Goal: Task Accomplishment & Management: Complete application form

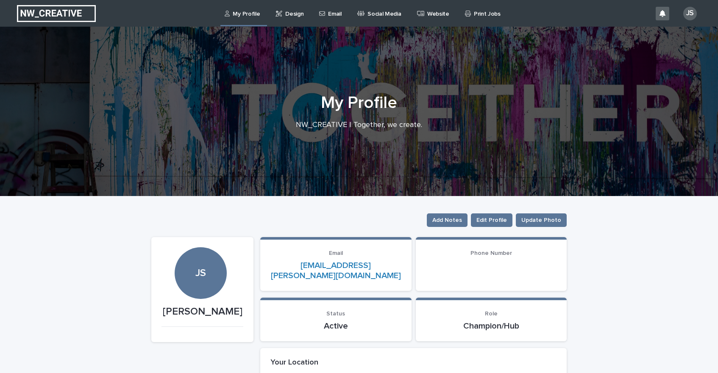
click at [342, 14] on div "Email" at bounding box center [331, 9] width 27 height 18
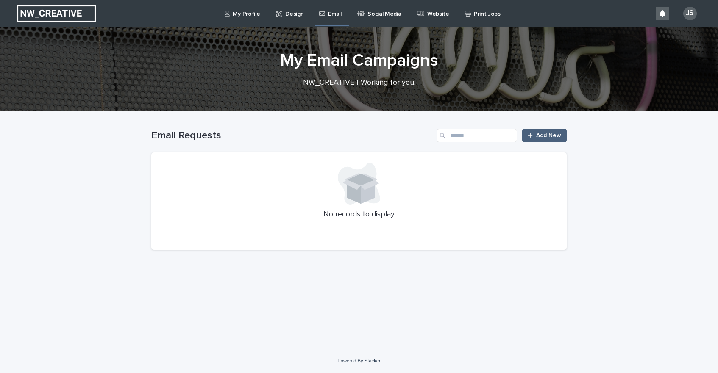
click at [536, 136] on div at bounding box center [532, 136] width 8 height 6
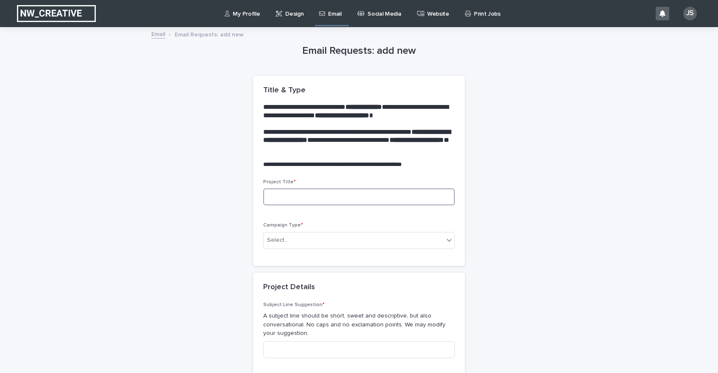
click at [290, 194] on input at bounding box center [359, 197] width 192 height 17
type input "*"
type input "**********"
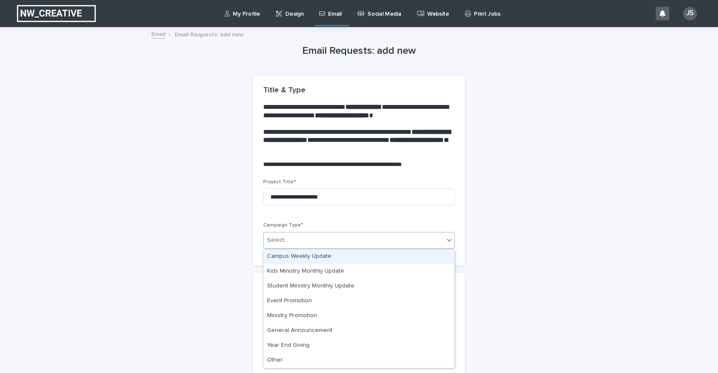
click at [313, 236] on div "Select..." at bounding box center [354, 241] width 180 height 14
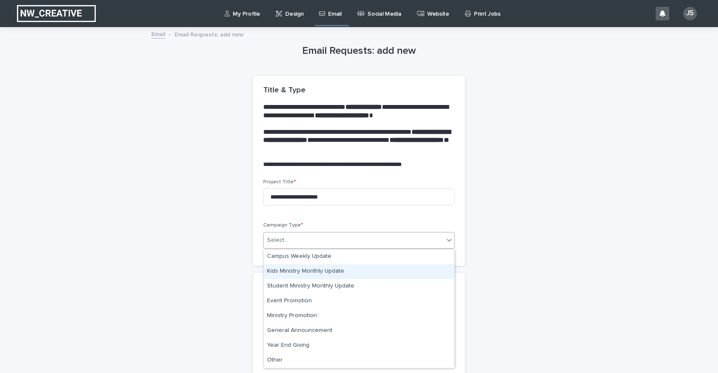
click at [323, 273] on div "Kids Ministry Monthly Update" at bounding box center [359, 272] width 191 height 15
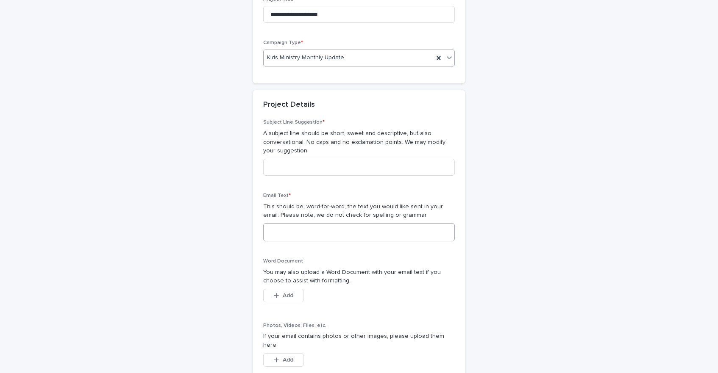
scroll to position [178, 0]
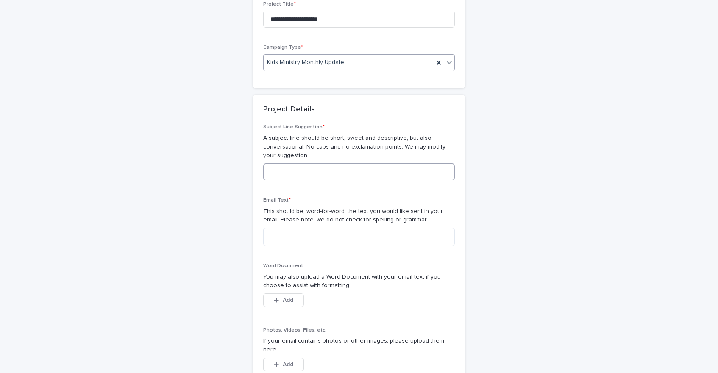
click at [294, 176] on input at bounding box center [359, 172] width 192 height 17
type input "**********"
click at [290, 244] on textarea at bounding box center [359, 237] width 192 height 18
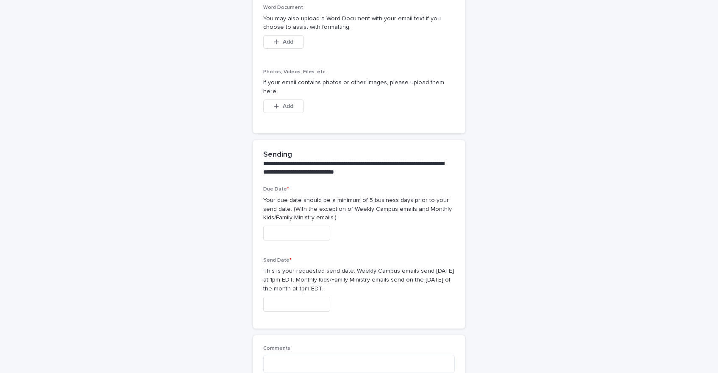
scroll to position [416, 0]
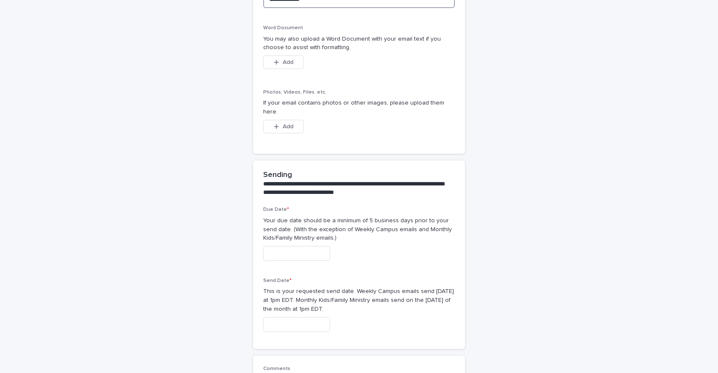
type textarea "**********"
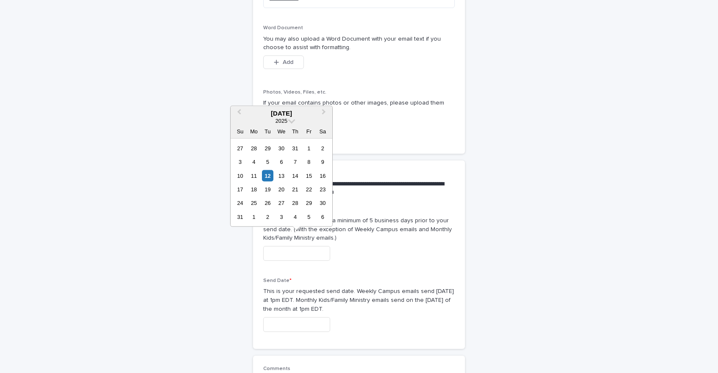
click at [286, 248] on input "text" at bounding box center [296, 253] width 67 height 15
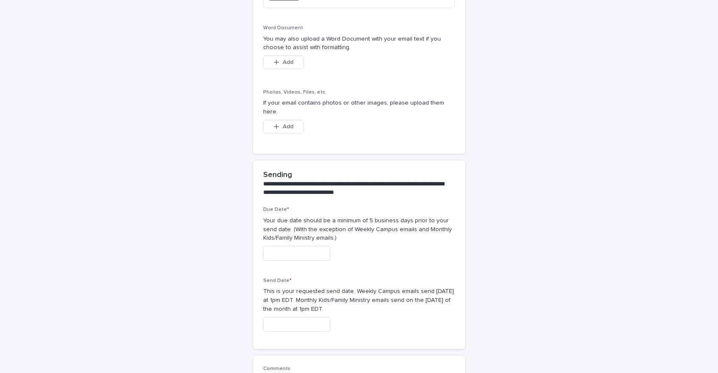
click at [368, 247] on div at bounding box center [359, 253] width 192 height 15
click at [300, 325] on div "Send Date * This is your requested send date. Weekly Campus emails send [DATE] …" at bounding box center [359, 308] width 192 height 61
click at [306, 318] on input "text" at bounding box center [296, 325] width 67 height 15
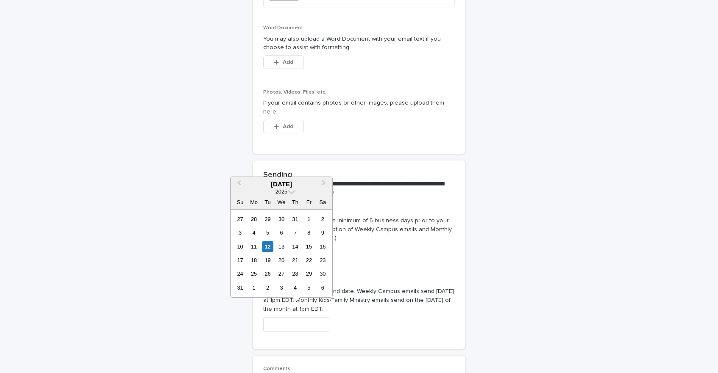
click at [372, 278] on p "Send Date *" at bounding box center [359, 281] width 192 height 6
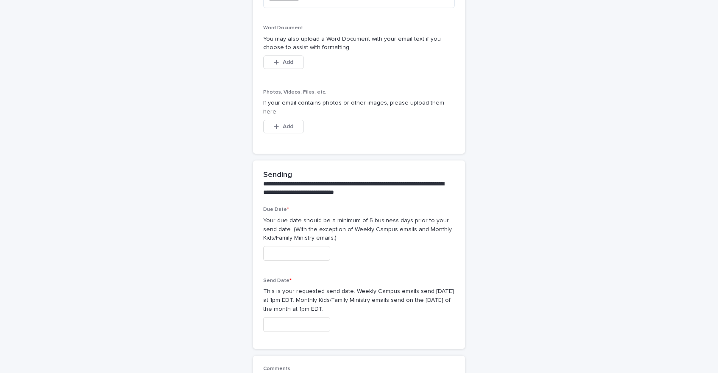
scroll to position [422, 0]
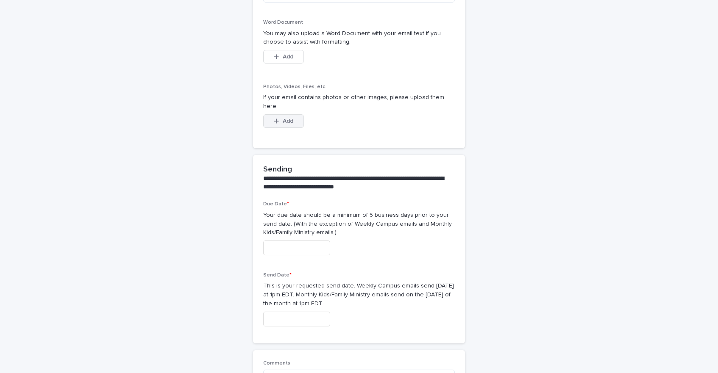
click at [297, 114] on button "Add" at bounding box center [283, 121] width 41 height 14
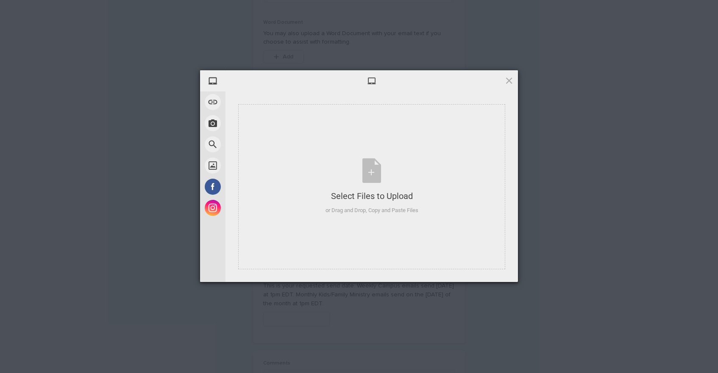
click at [504, 81] on div at bounding box center [372, 80] width 293 height 21
click at [507, 81] on span at bounding box center [508, 80] width 9 height 9
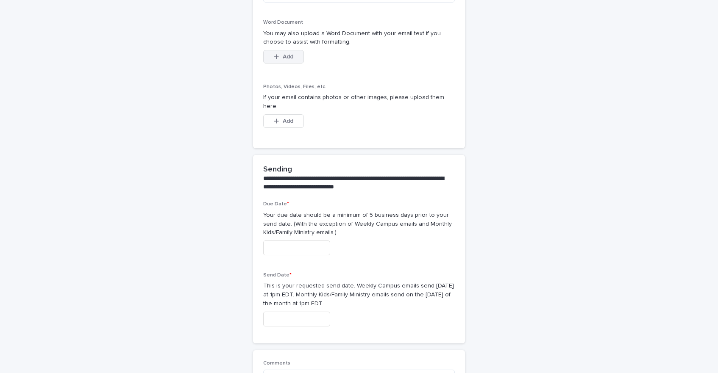
click at [284, 58] on span "Add" at bounding box center [288, 57] width 11 height 6
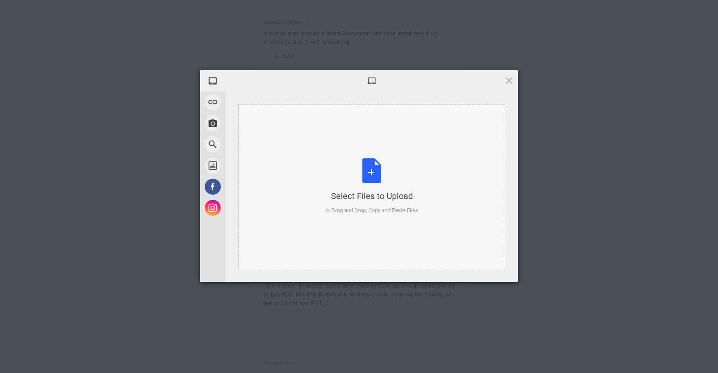
click at [384, 178] on div "Select Files to Upload or Drag and Drop, Copy and Paste Files" at bounding box center [372, 187] width 93 height 56
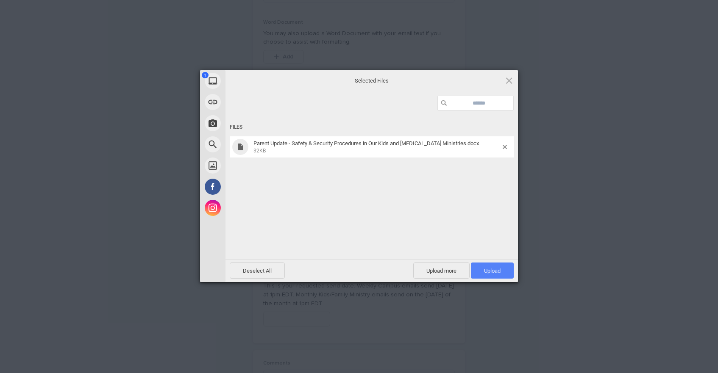
click at [496, 268] on span "Upload 1" at bounding box center [492, 271] width 17 height 6
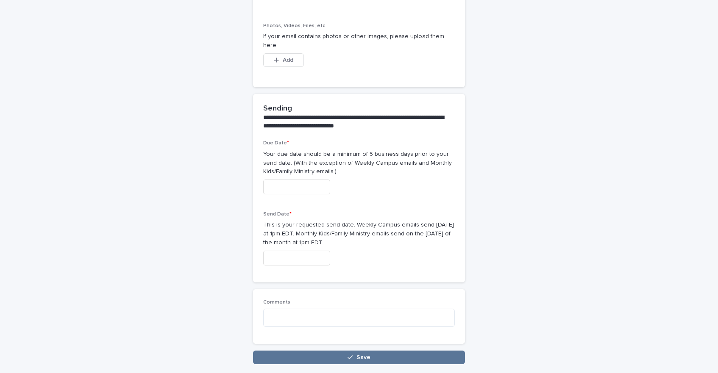
scroll to position [518, 0]
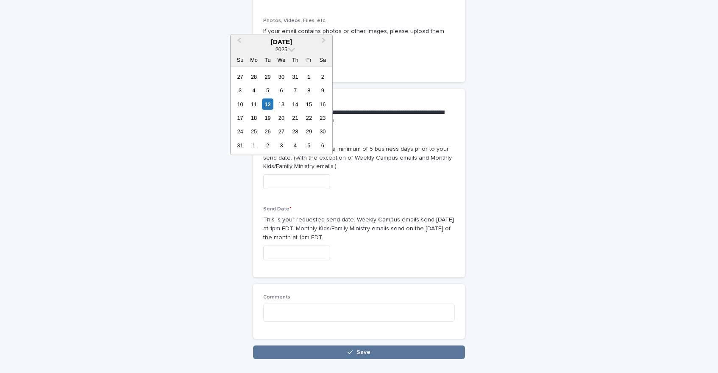
click at [286, 176] on input "text" at bounding box center [296, 182] width 67 height 15
click at [252, 147] on div "1" at bounding box center [253, 144] width 11 height 11
type input "**********"
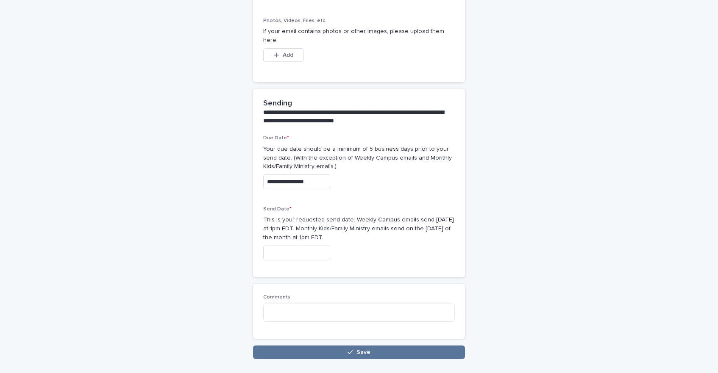
click at [288, 246] on input "text" at bounding box center [296, 253] width 67 height 15
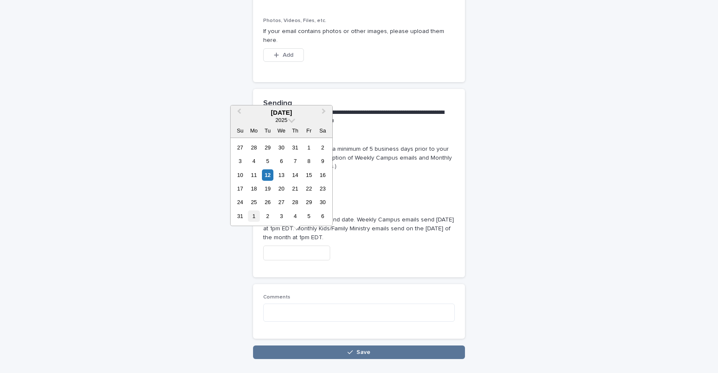
click at [254, 214] on div "1" at bounding box center [253, 216] width 11 height 11
type input "**********"
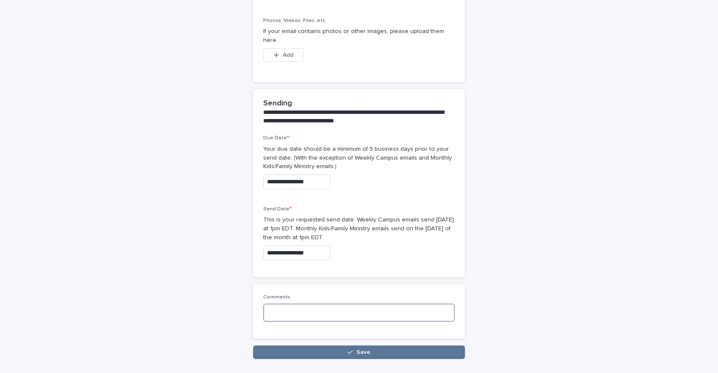
click at [284, 304] on textarea at bounding box center [359, 313] width 192 height 18
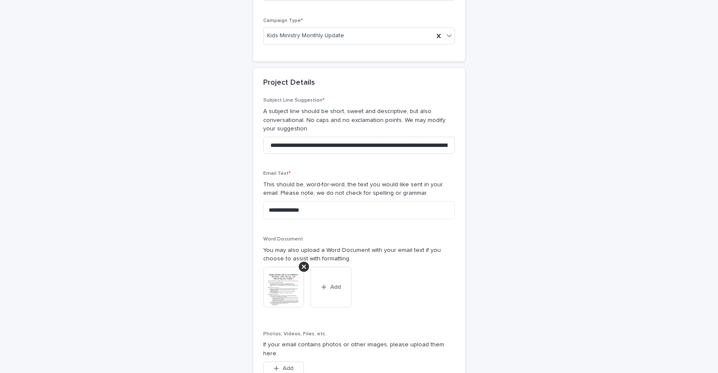
scroll to position [0, 0]
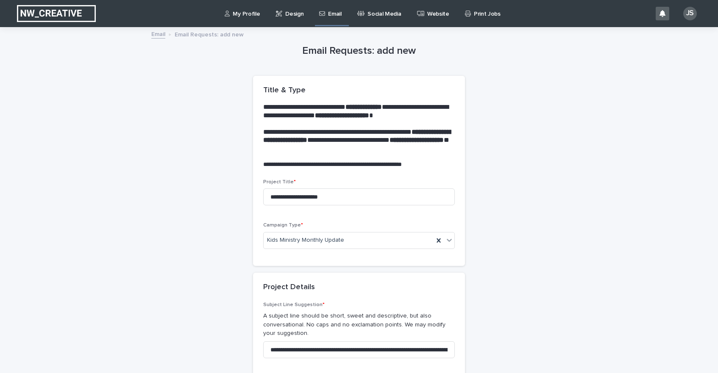
type textarea "**********"
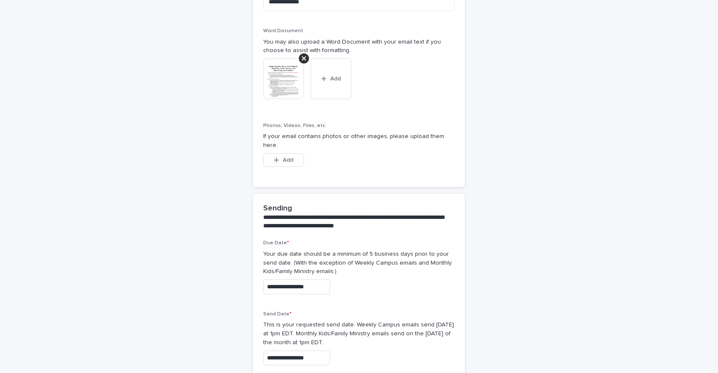
scroll to position [541, 0]
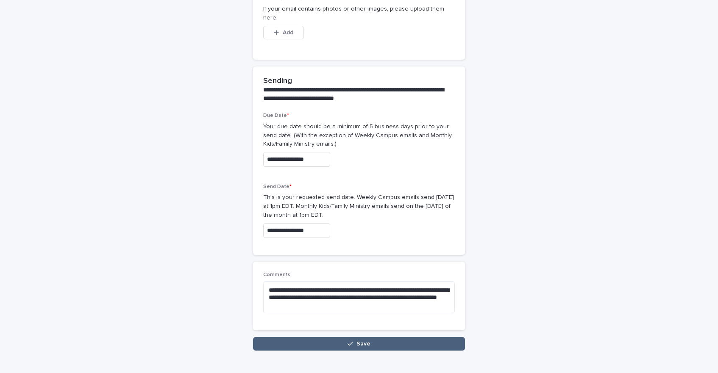
click at [360, 341] on span "Save" at bounding box center [364, 344] width 14 height 6
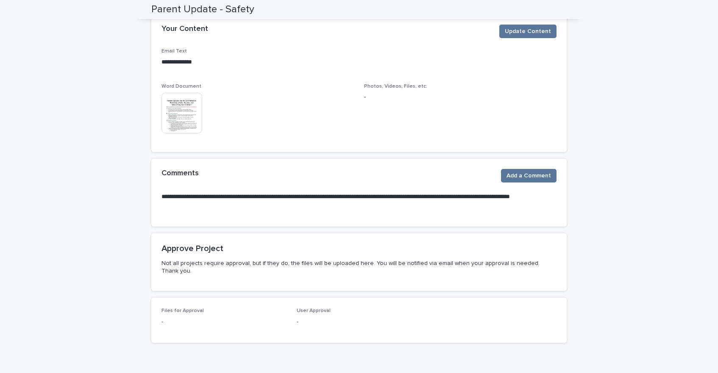
scroll to position [248, 0]
